Goal: Transaction & Acquisition: Download file/media

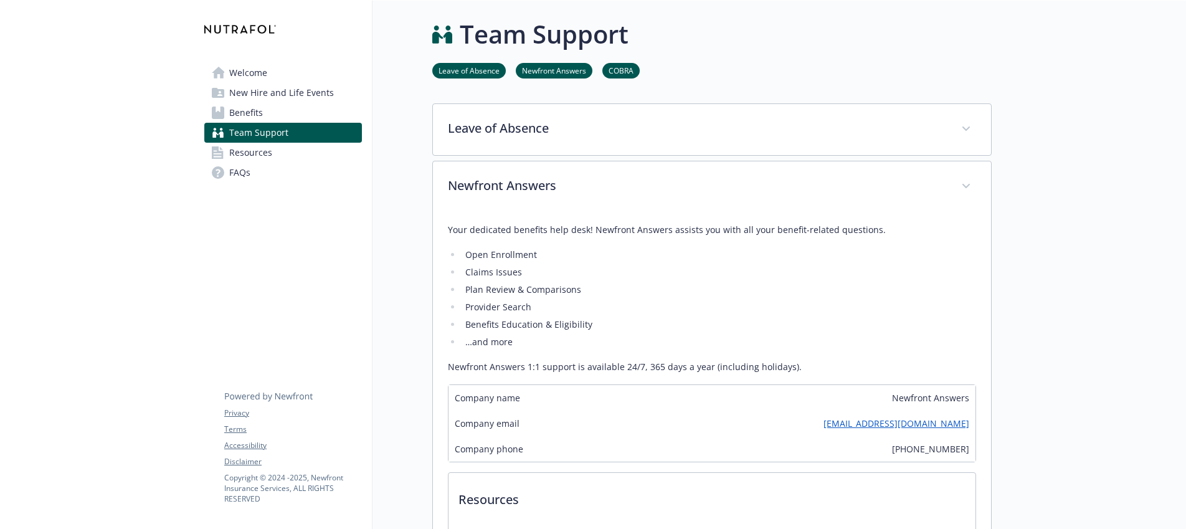
click at [297, 70] on link "Welcome" at bounding box center [283, 73] width 158 height 20
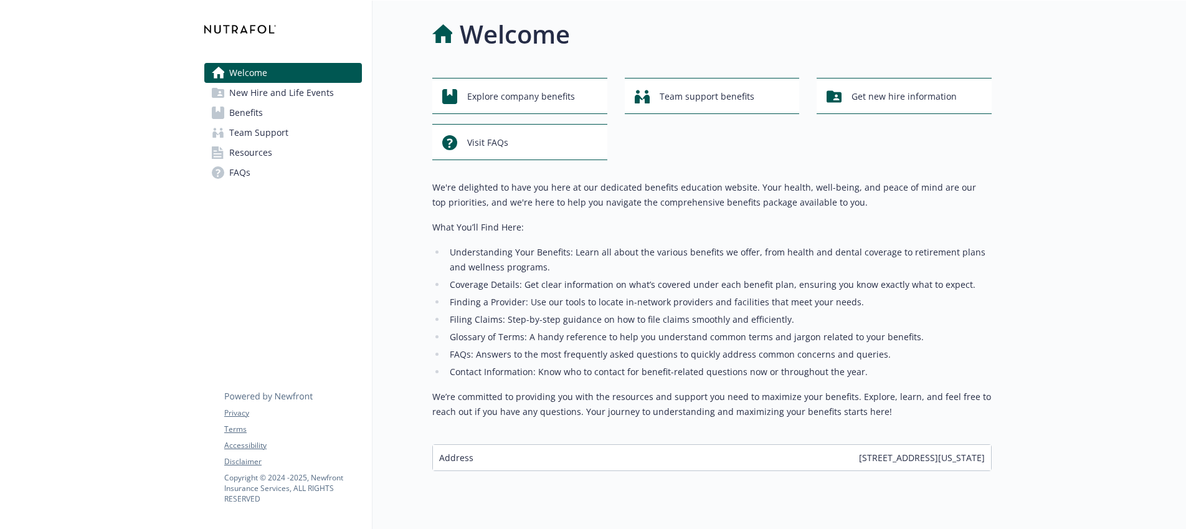
click at [317, 112] on link "Benefits" at bounding box center [283, 113] width 158 height 20
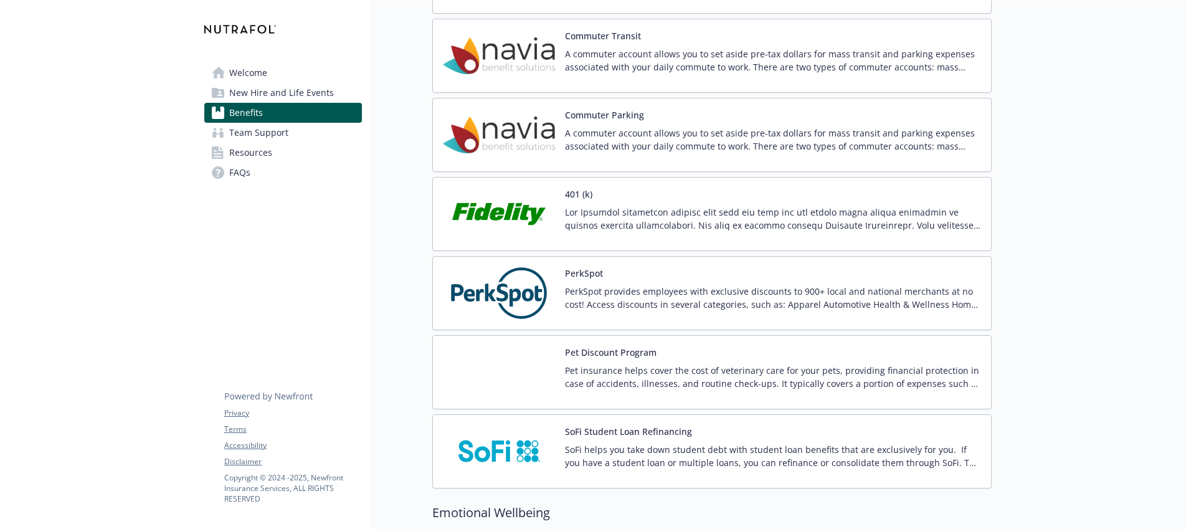
scroll to position [2177, 0]
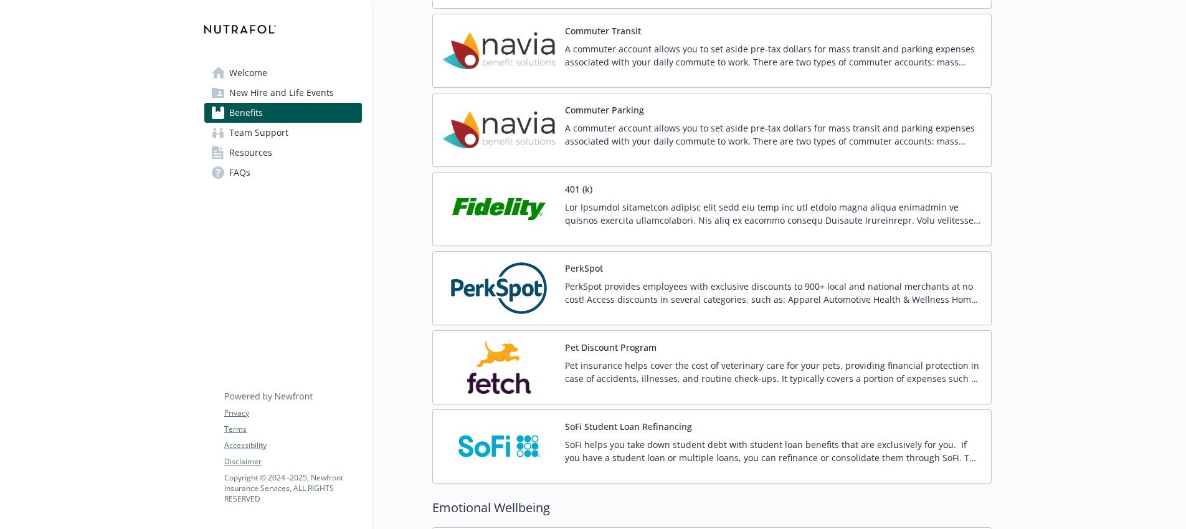
click at [549, 206] on img at bounding box center [499, 209] width 112 height 53
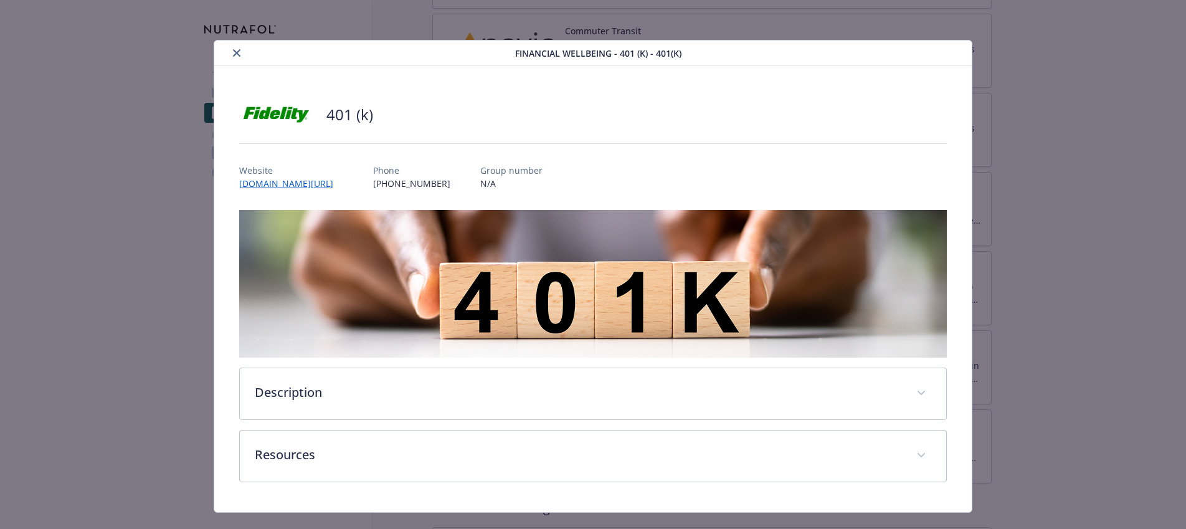
scroll to position [24, 0]
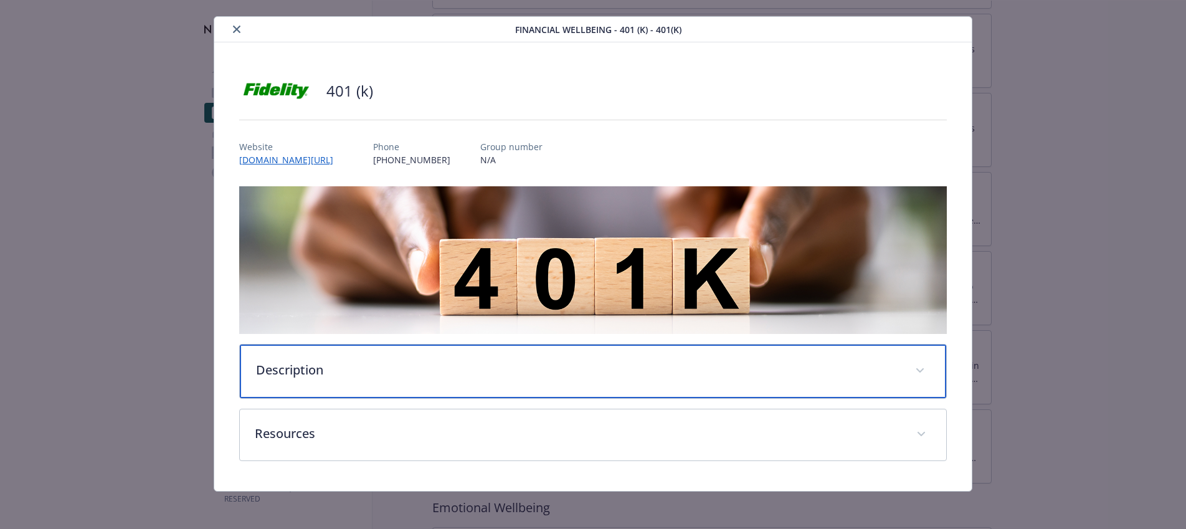
click at [525, 366] on p "Description" at bounding box center [578, 370] width 645 height 19
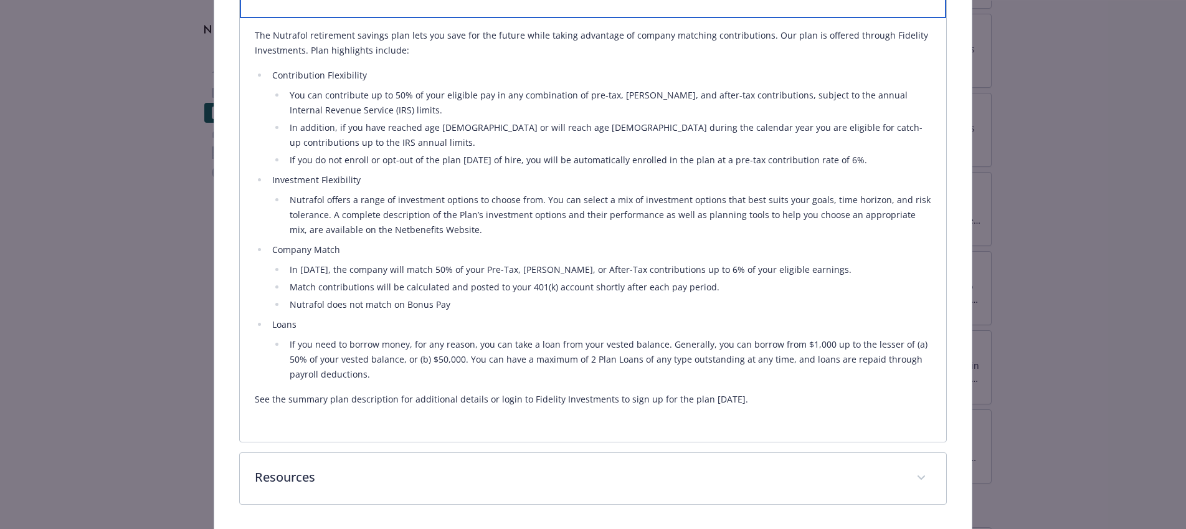
scroll to position [387, 0]
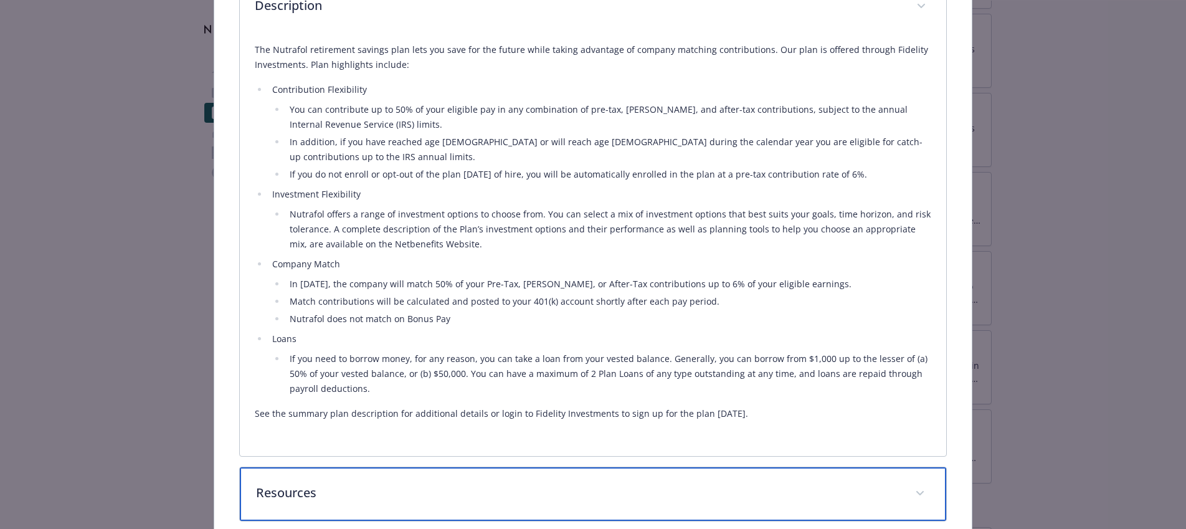
click at [721, 484] on p "Resources" at bounding box center [578, 493] width 645 height 19
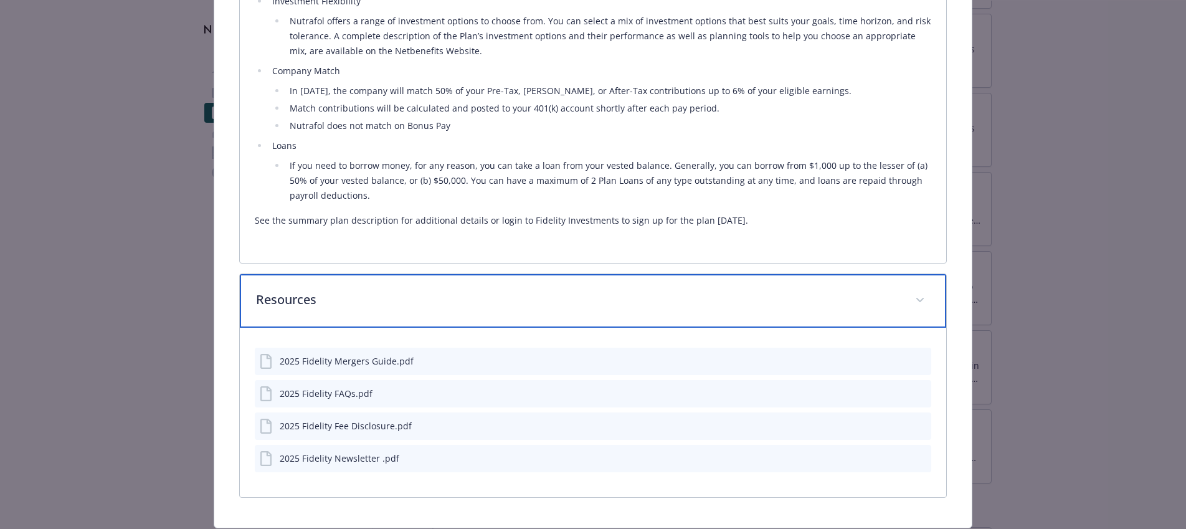
scroll to position [578, 0]
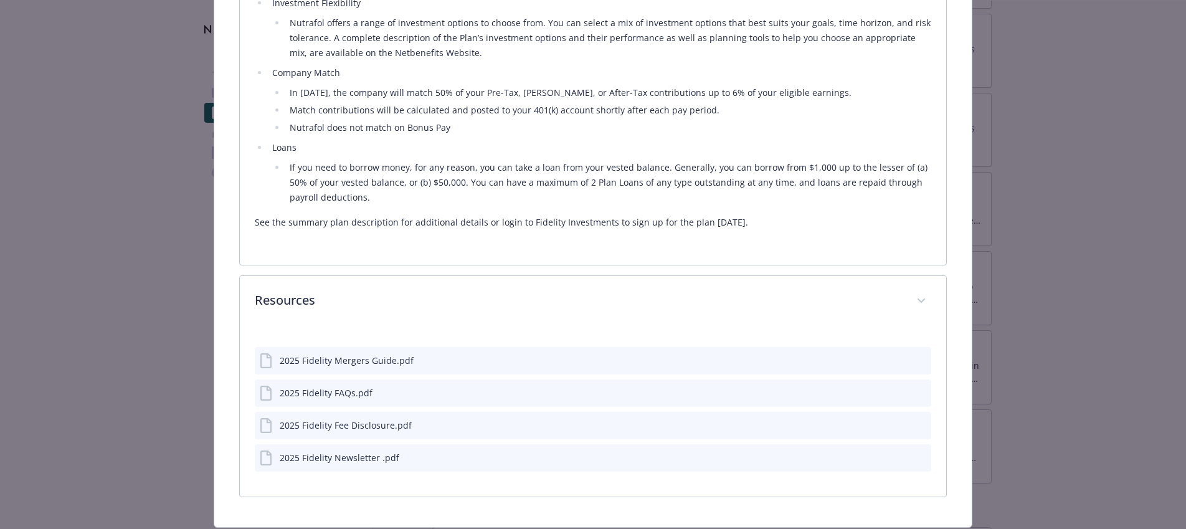
click at [315, 386] on div "2025 Fidelity FAQs.pdf" at bounding box center [326, 392] width 93 height 13
click at [903, 387] on icon "download file" at bounding box center [899, 392] width 10 height 10
